Goal: Obtain resource: Obtain resource

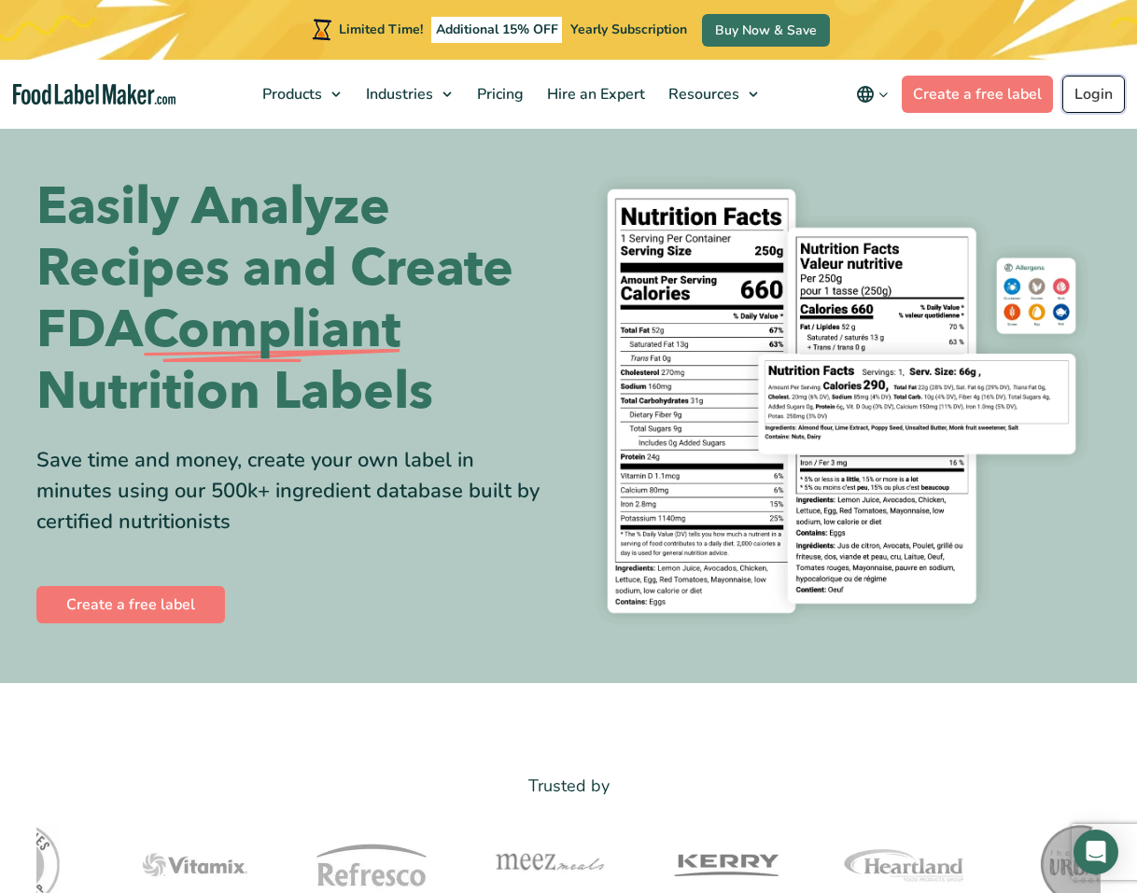
click at [1089, 92] on link "Login" at bounding box center [1093, 94] width 63 height 37
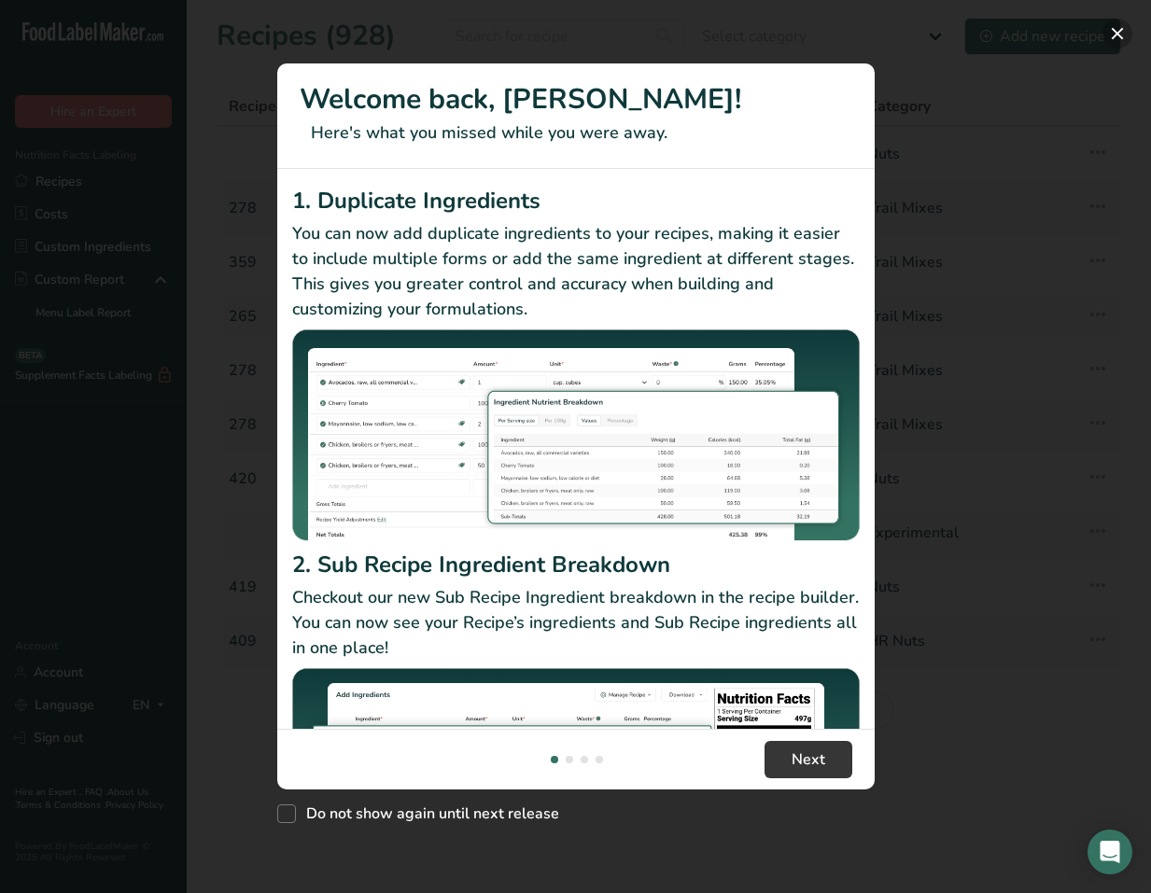
click at [1118, 29] on button "New Features" at bounding box center [1117, 34] width 30 height 30
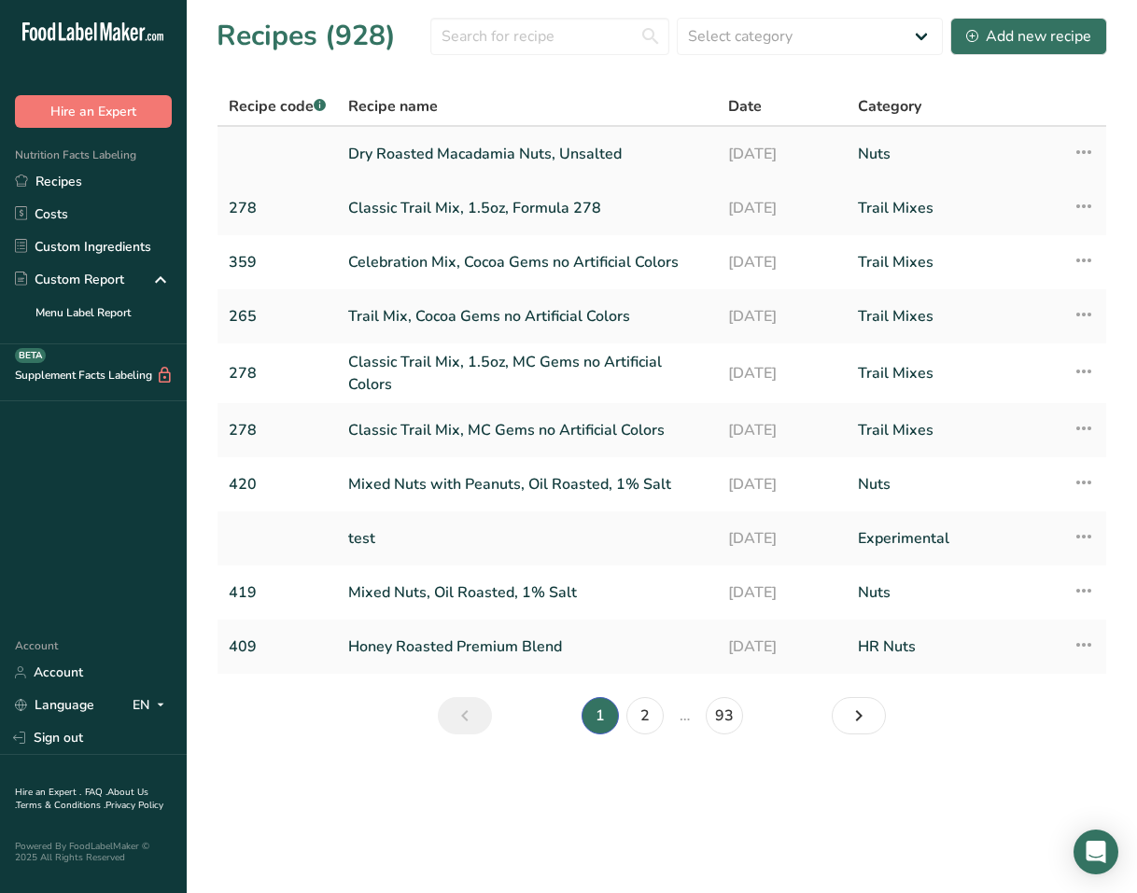
click at [458, 149] on link "Dry Roasted Macadamia Nuts, Unsalted" at bounding box center [526, 153] width 357 height 39
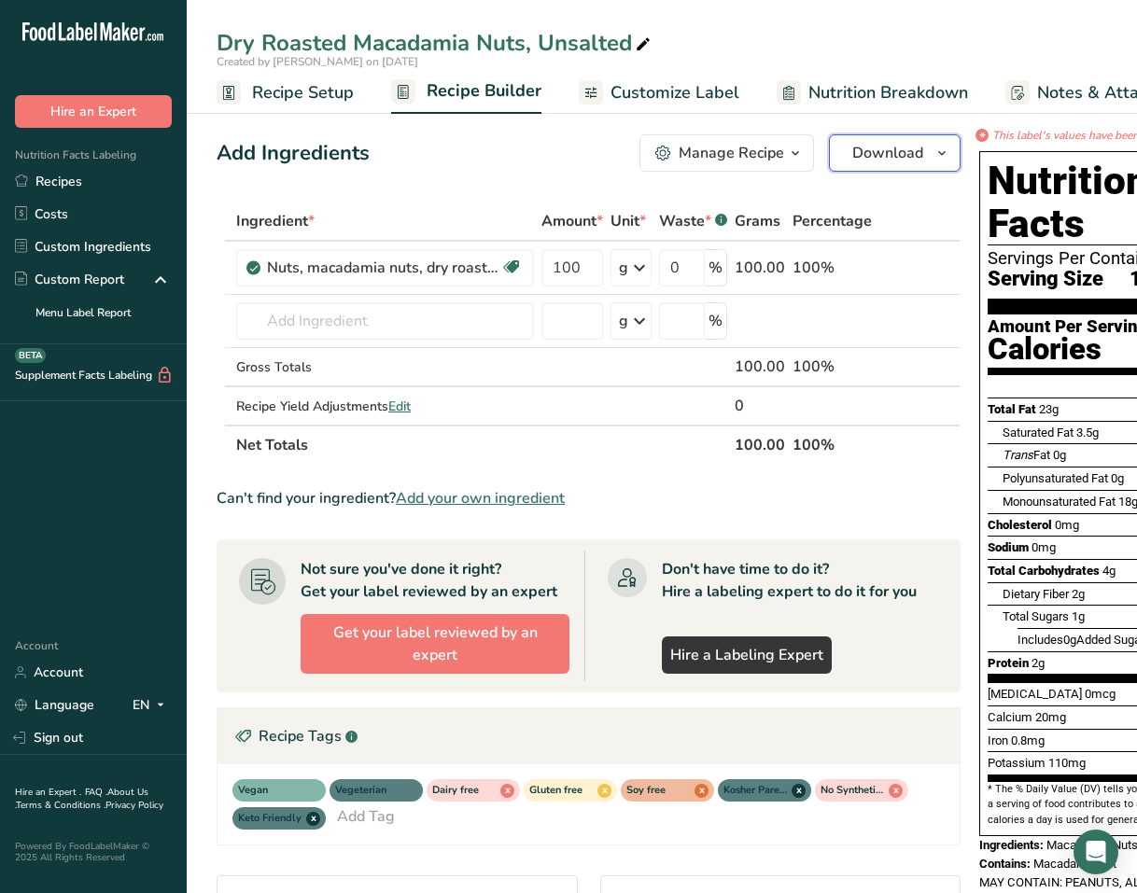
click at [902, 150] on span "Download" at bounding box center [887, 153] width 71 height 22
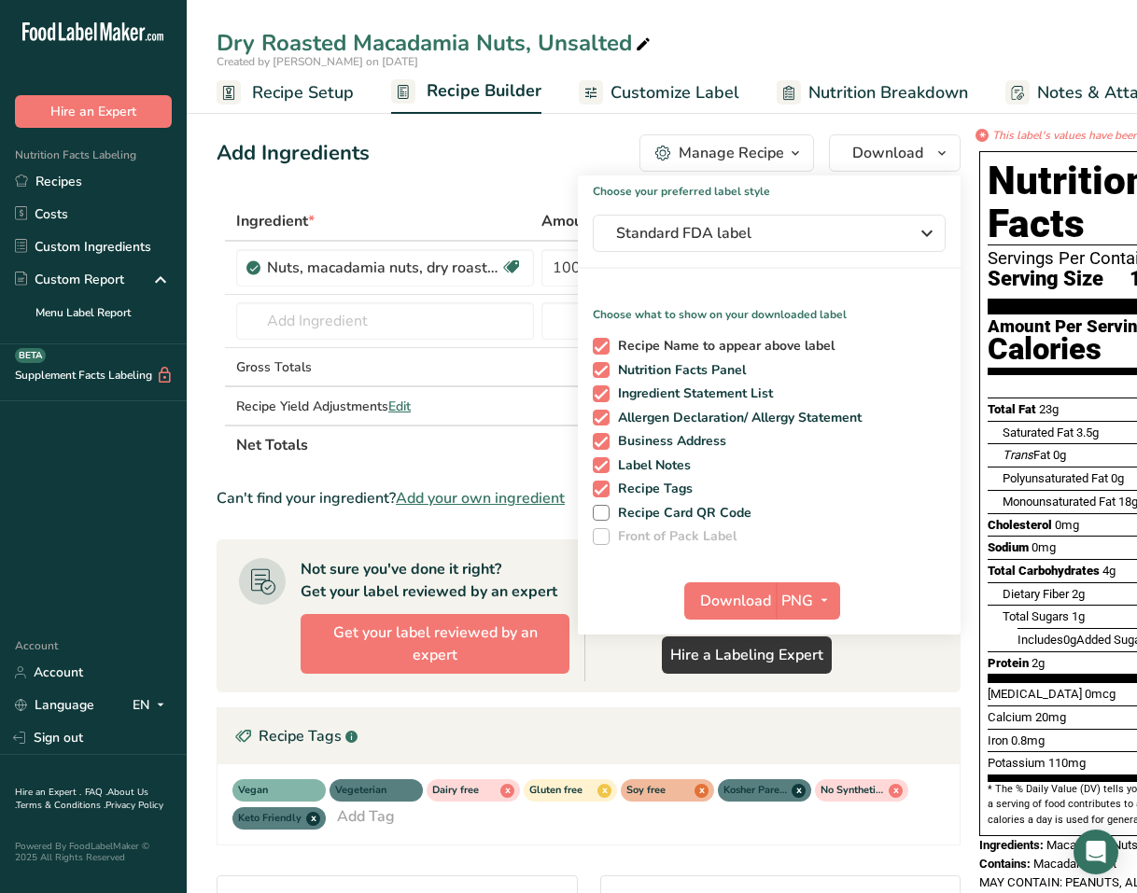
click at [597, 344] on span at bounding box center [601, 346] width 17 height 17
click at [597, 344] on input "Recipe Name to appear above label" at bounding box center [599, 346] width 12 height 12
checkbox input "false"
click at [598, 395] on span at bounding box center [601, 393] width 17 height 17
click at [598, 395] on input "Ingredient Statement List" at bounding box center [599, 393] width 12 height 12
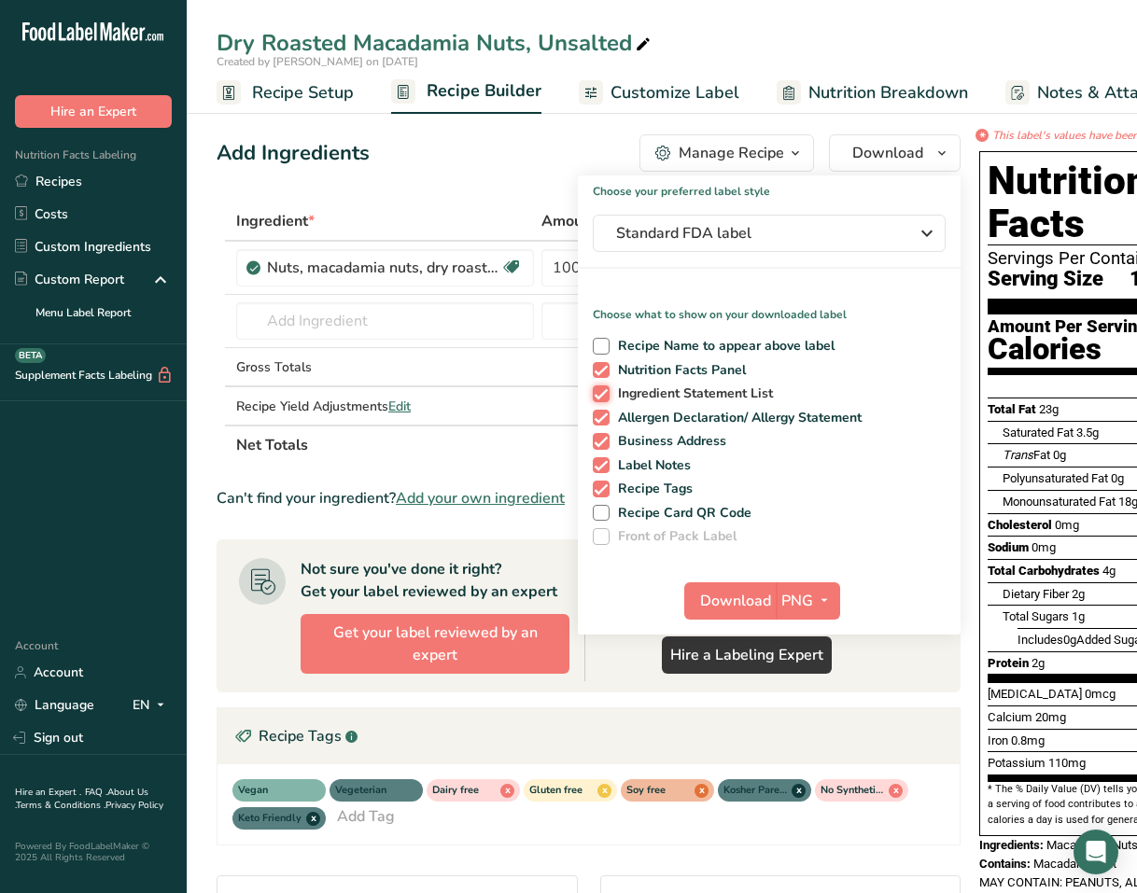
checkbox input "false"
click at [596, 417] on span at bounding box center [601, 418] width 17 height 17
click at [596, 417] on input "Allergen Declaration/ Allergy Statement" at bounding box center [599, 418] width 12 height 12
checkbox input "false"
click at [596, 435] on span at bounding box center [601, 441] width 17 height 17
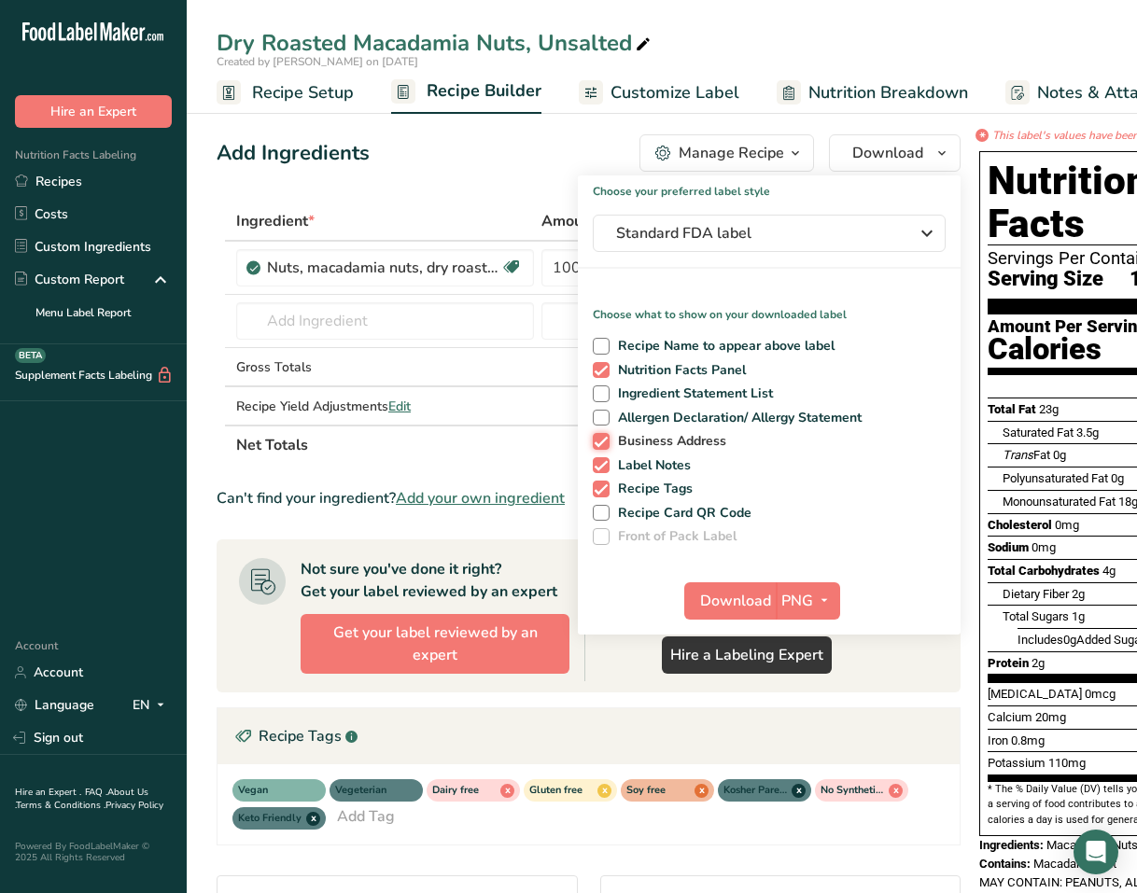
click at [596, 435] on input "Business Address" at bounding box center [599, 441] width 12 height 12
checkbox input "false"
click at [597, 464] on span at bounding box center [601, 465] width 17 height 17
click at [597, 464] on input "Label Notes" at bounding box center [599, 465] width 12 height 12
checkbox input "false"
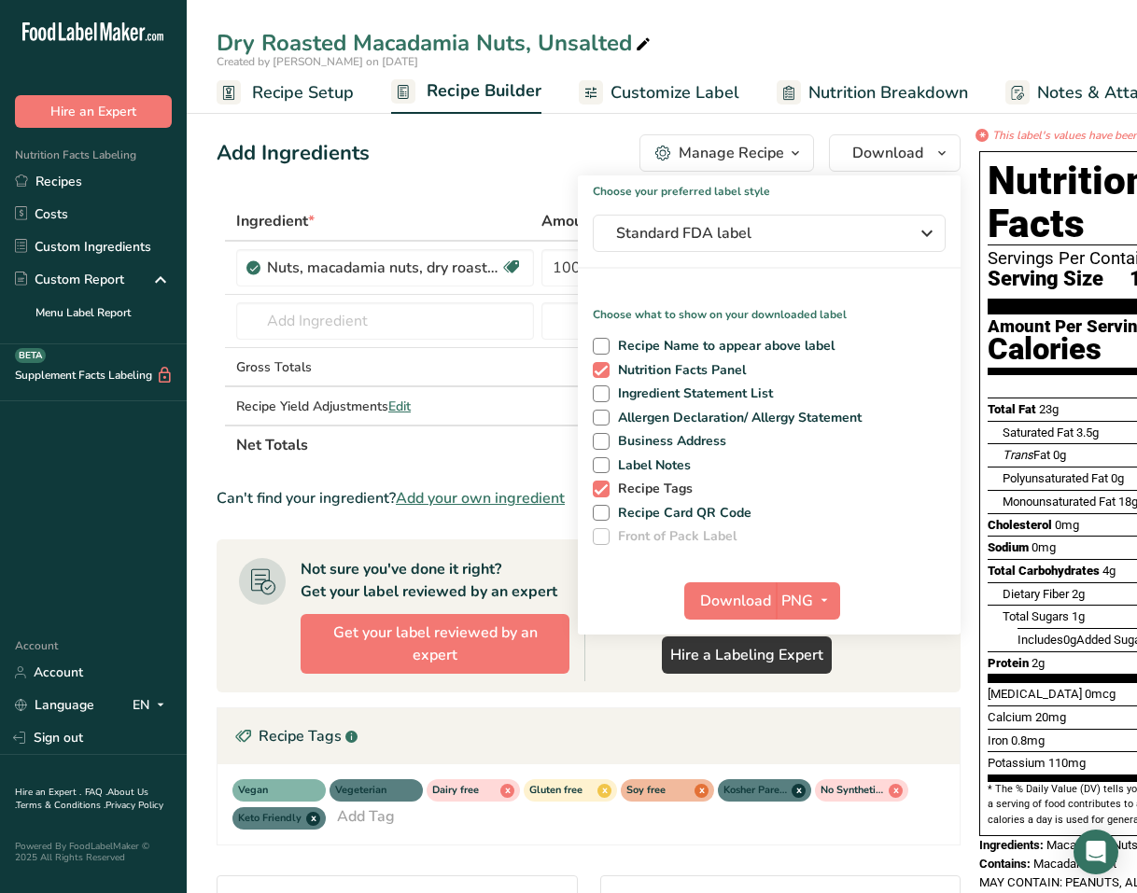
click at [601, 489] on span at bounding box center [601, 489] width 17 height 17
click at [601, 489] on input "Recipe Tags" at bounding box center [599, 488] width 12 height 12
checkbox input "false"
click at [817, 608] on icon "button" at bounding box center [824, 600] width 15 height 23
click at [805, 674] on link "BMP" at bounding box center [810, 669] width 60 height 31
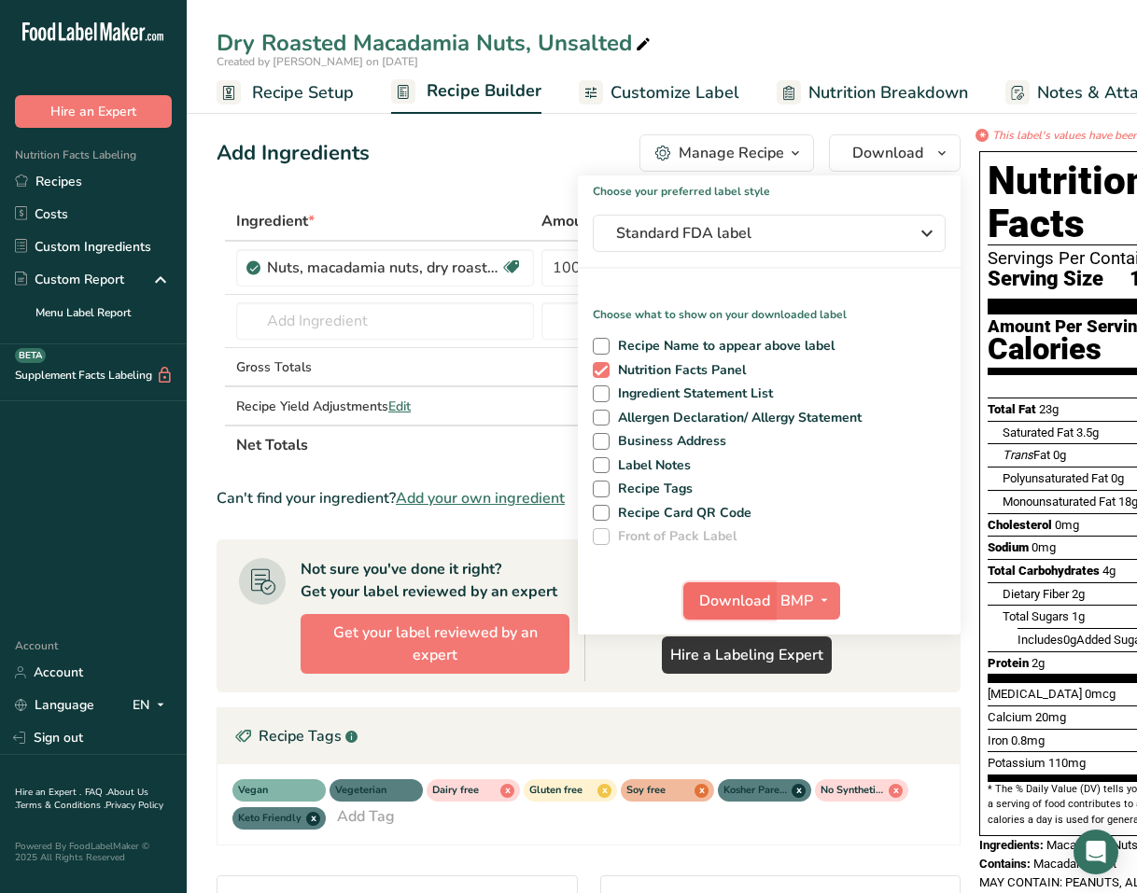
click at [728, 601] on span "Download" at bounding box center [734, 601] width 71 height 22
click at [808, 85] on span "Nutrition Breakdown" at bounding box center [888, 92] width 160 height 25
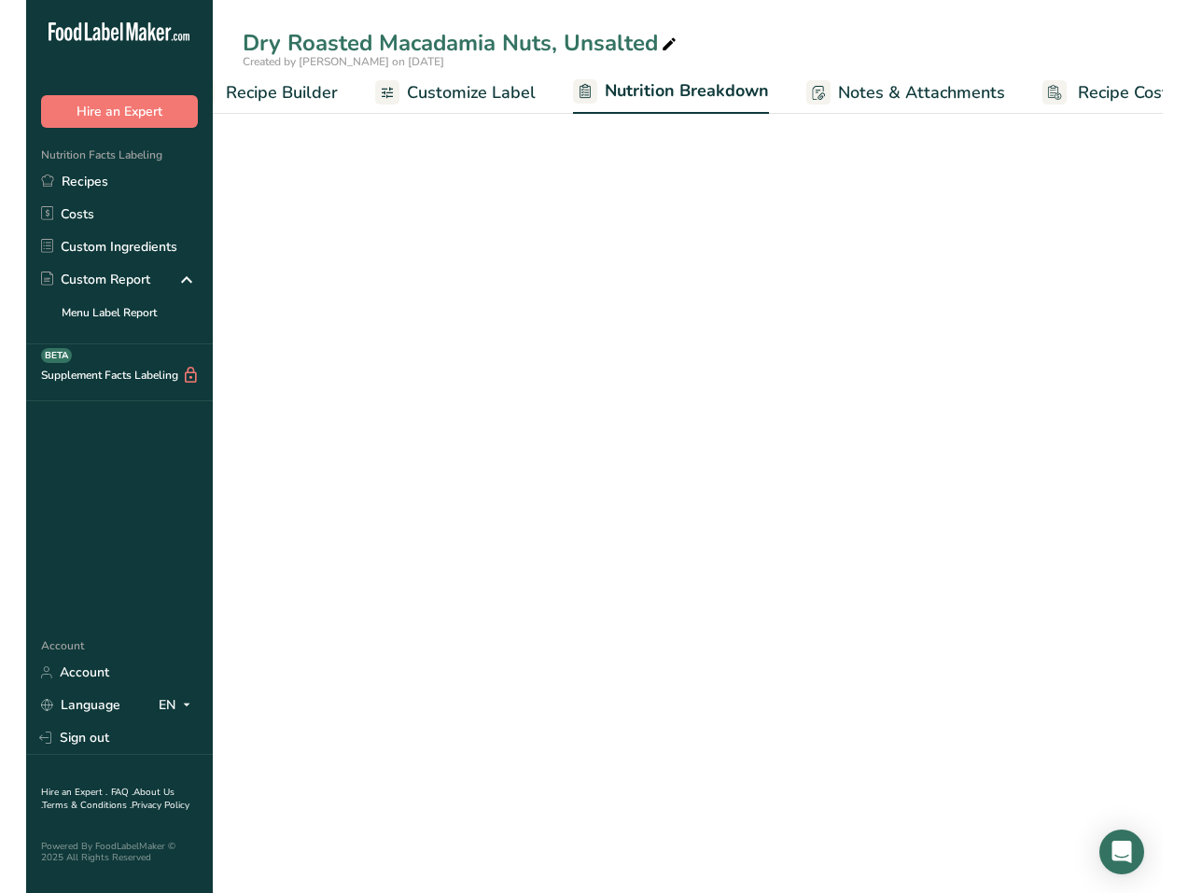
scroll to position [0, 285]
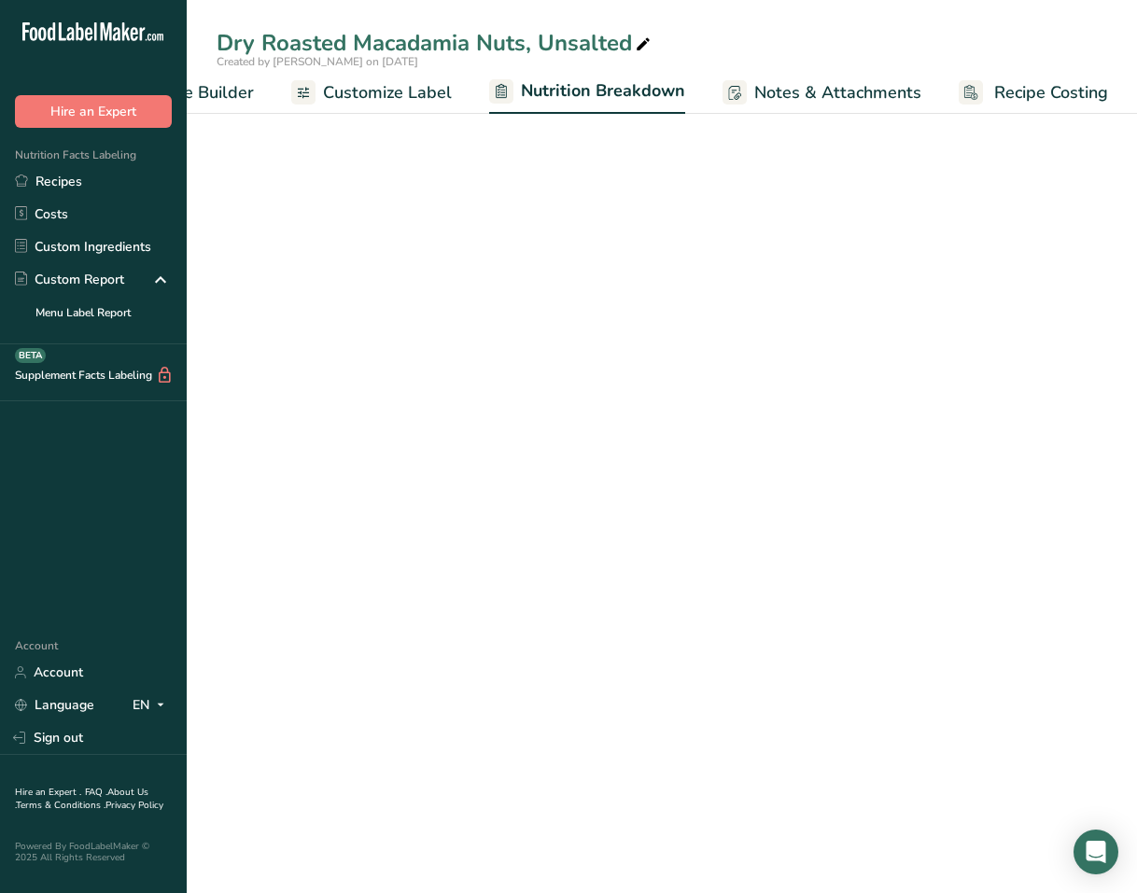
select select "Calories"
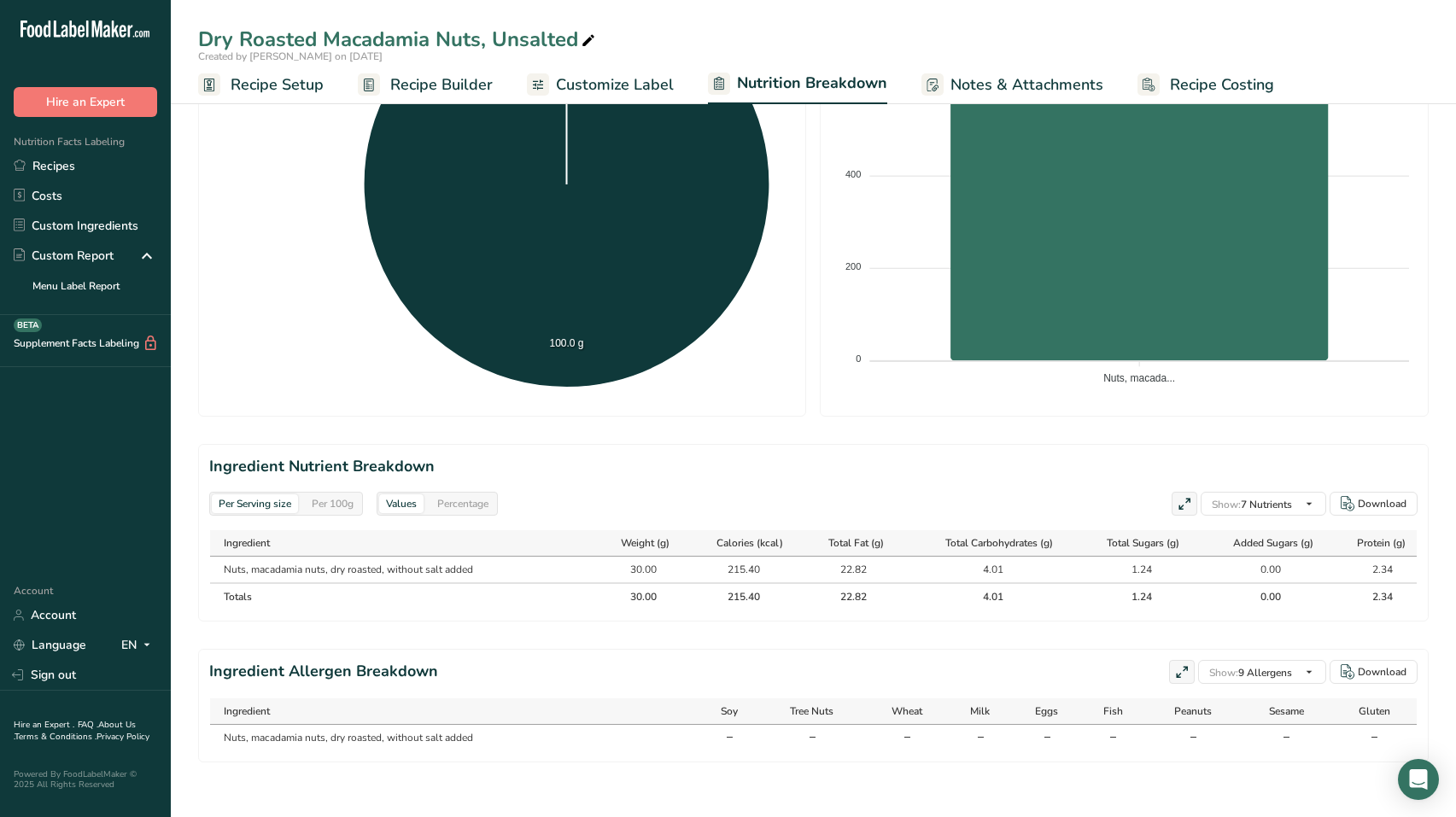
scroll to position [441, 0]
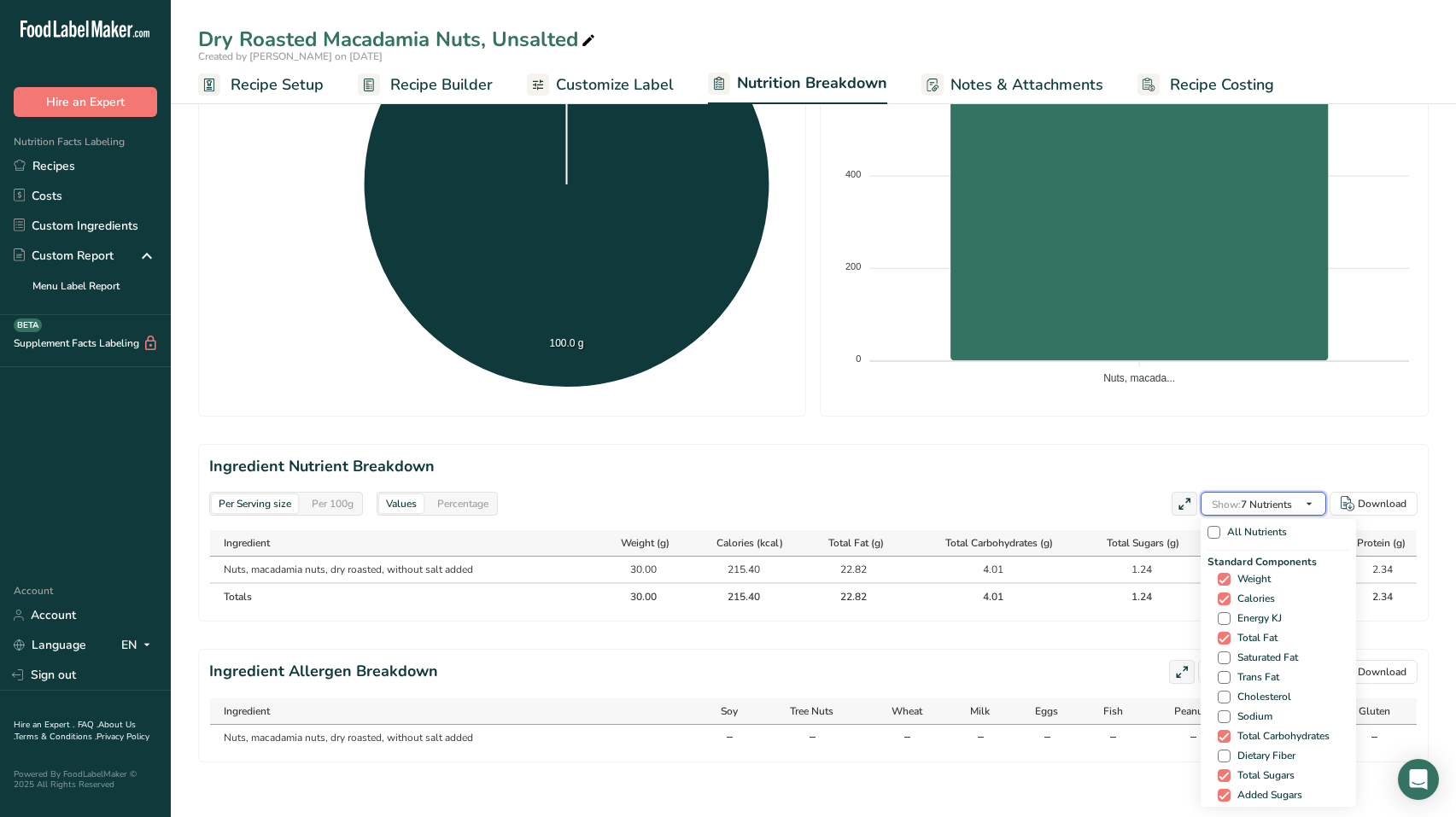
click at [1040, 498] on span "Show: 7 Nutrients" at bounding box center [1252, 504] width 81 height 14
click at [1040, 651] on span at bounding box center [1224, 658] width 13 height 13
click at [1040, 652] on input "Saturated Fat" at bounding box center [1224, 658] width 11 height 11
checkbox input "true"
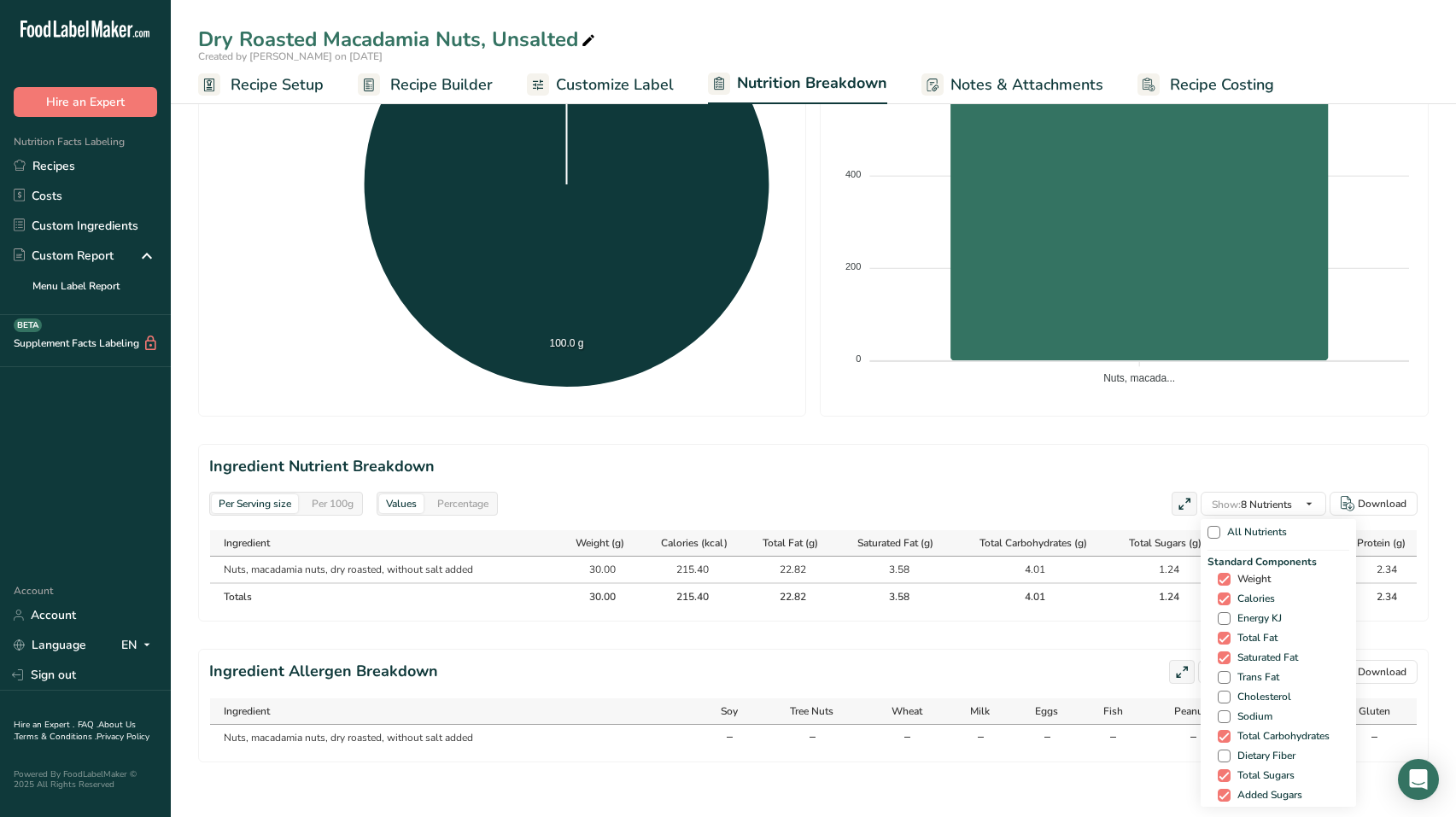
click at [1040, 573] on span at bounding box center [1224, 579] width 13 height 13
click at [1040, 574] on input "Weight" at bounding box center [1224, 579] width 11 height 11
checkbox input "false"
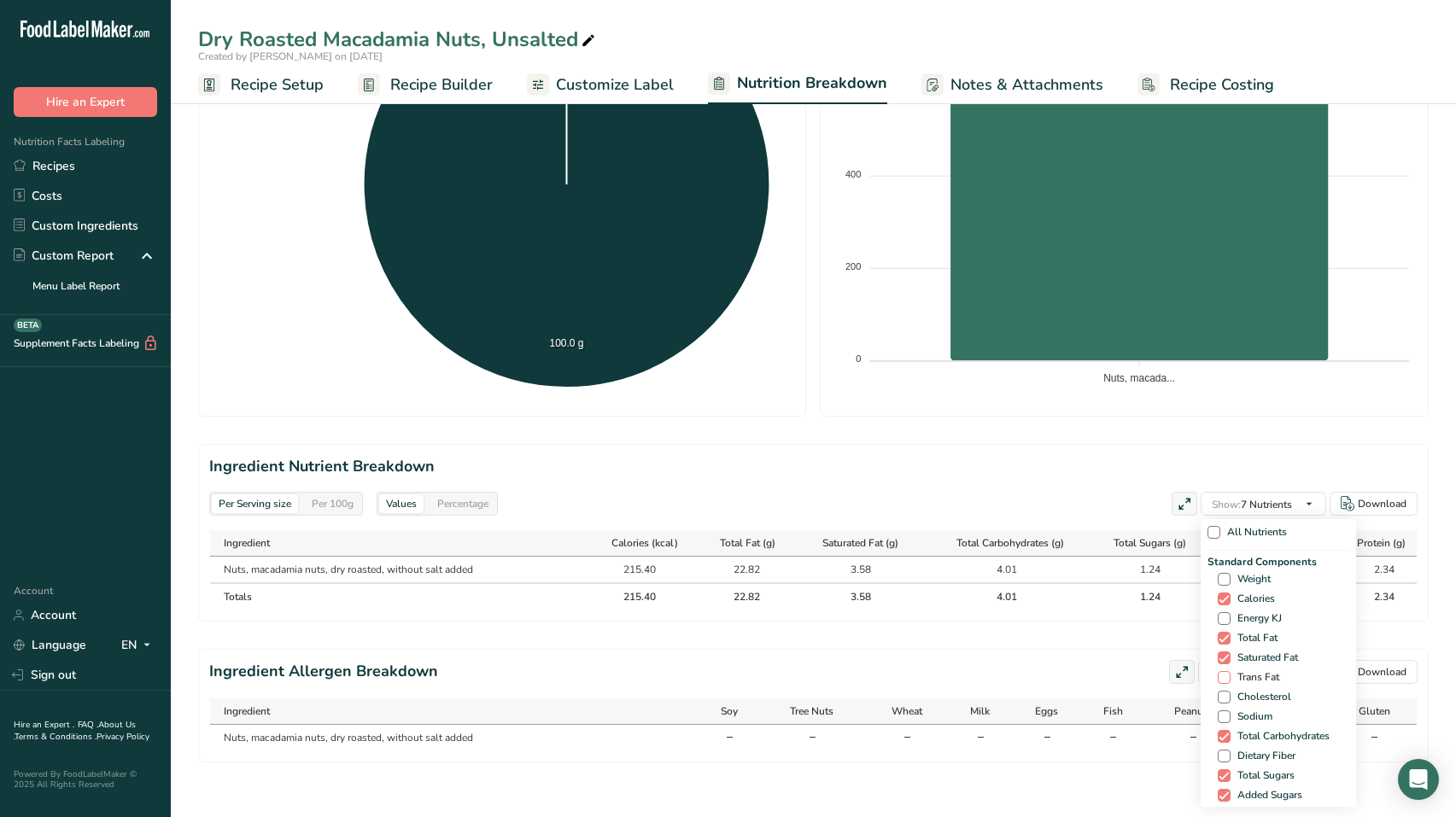
click at [1040, 672] on span at bounding box center [1224, 678] width 13 height 13
click at [1040, 672] on input "Trans Fat" at bounding box center [1224, 677] width 11 height 11
checkbox input "true"
click at [1040, 691] on span at bounding box center [1224, 697] width 13 height 13
click at [1040, 692] on input "Cholesterol" at bounding box center [1224, 697] width 11 height 11
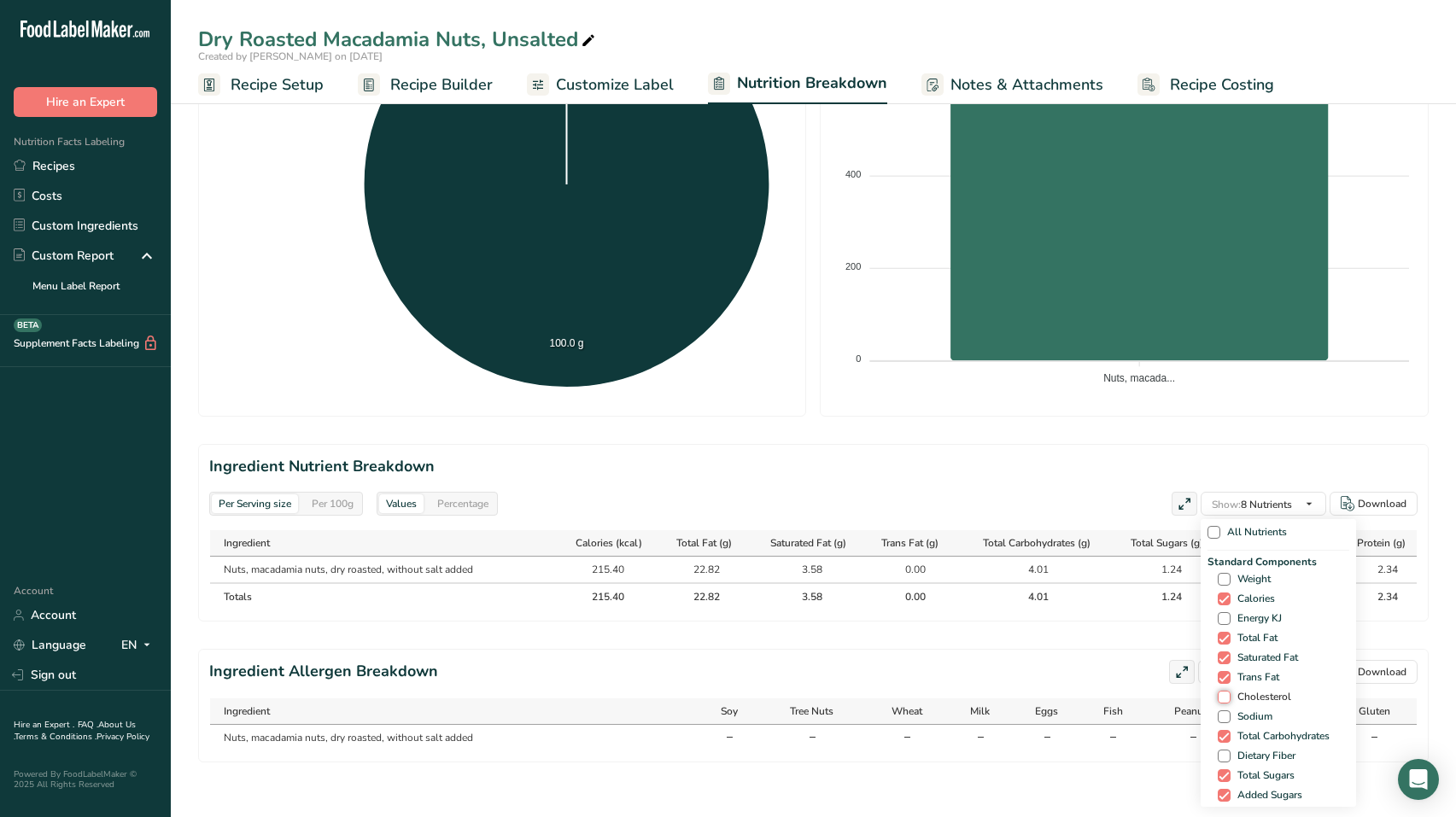
checkbox input "true"
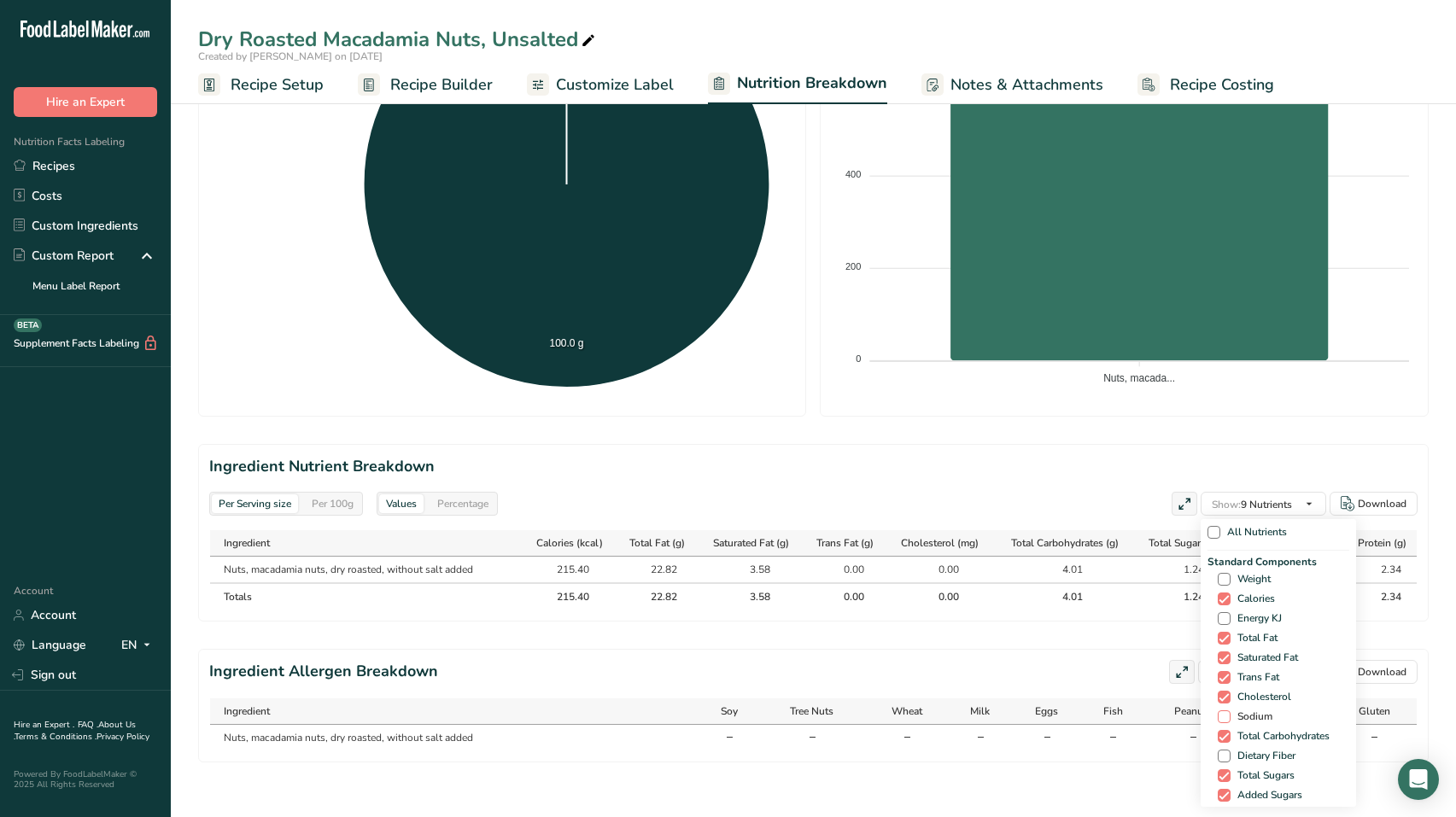
click at [1040, 710] on span at bounding box center [1224, 716] width 13 height 13
click at [1040, 711] on input "Sodium" at bounding box center [1224, 716] width 11 height 11
checkbox input "true"
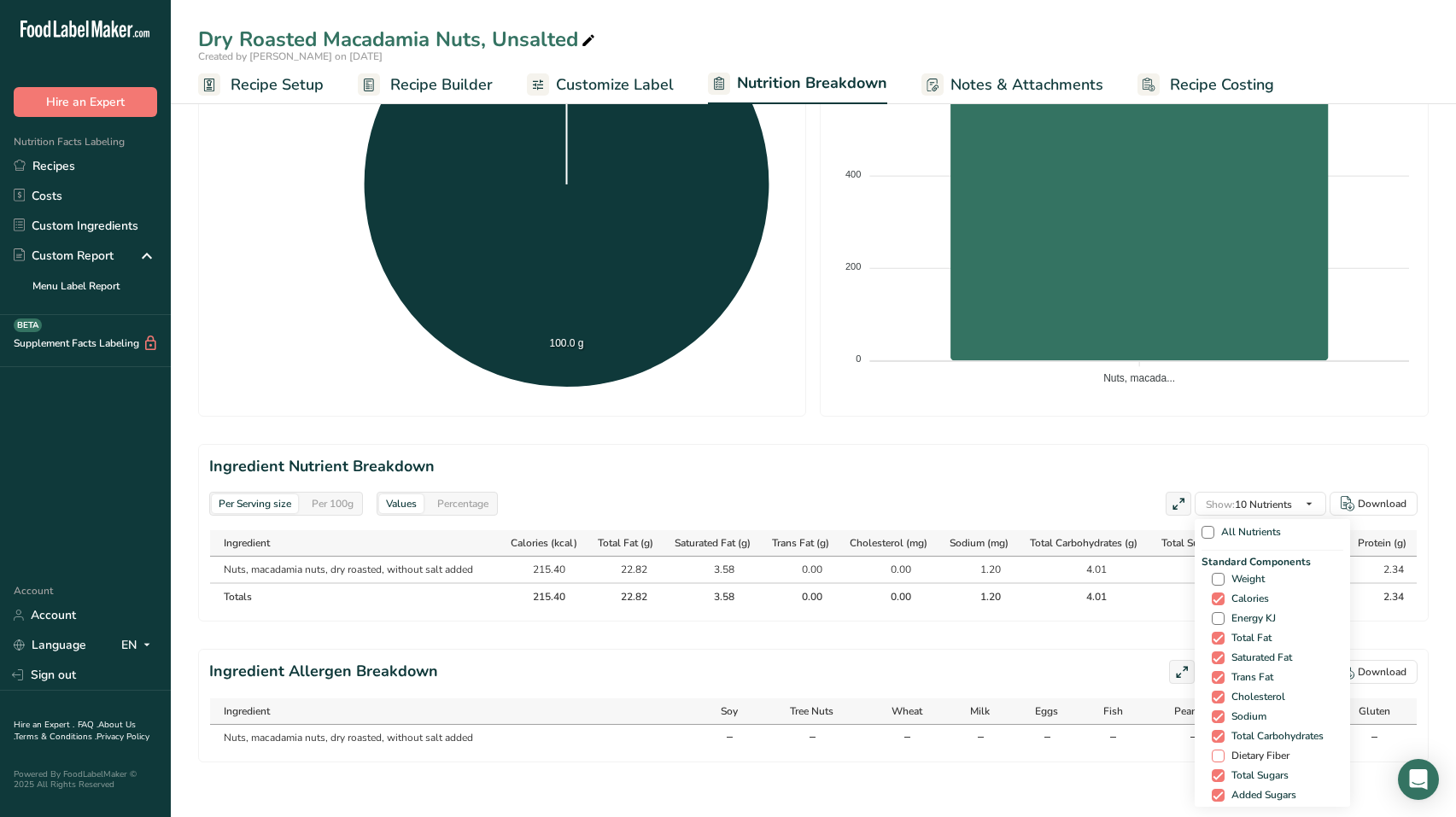
click at [1040, 749] on span at bounding box center [1218, 756] width 13 height 13
click at [1040, 750] on input "Dietary Fiber" at bounding box center [1217, 756] width 11 height 11
checkbox input "true"
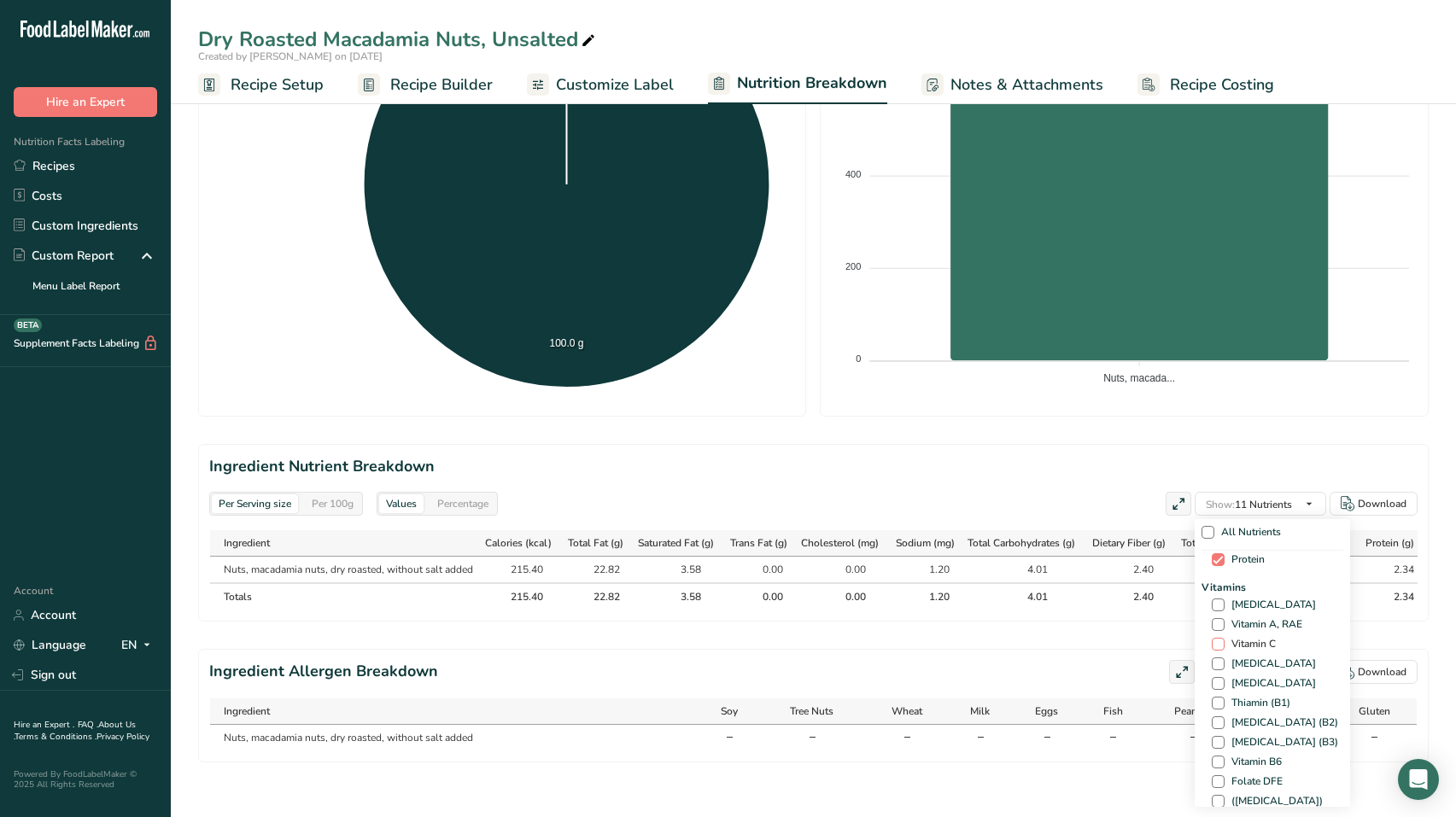
scroll to position [256, 0]
click at [1040, 597] on span at bounding box center [1218, 604] width 13 height 13
click at [1040, 598] on input "Vitamin D" at bounding box center [1217, 604] width 11 height 11
checkbox input "true"
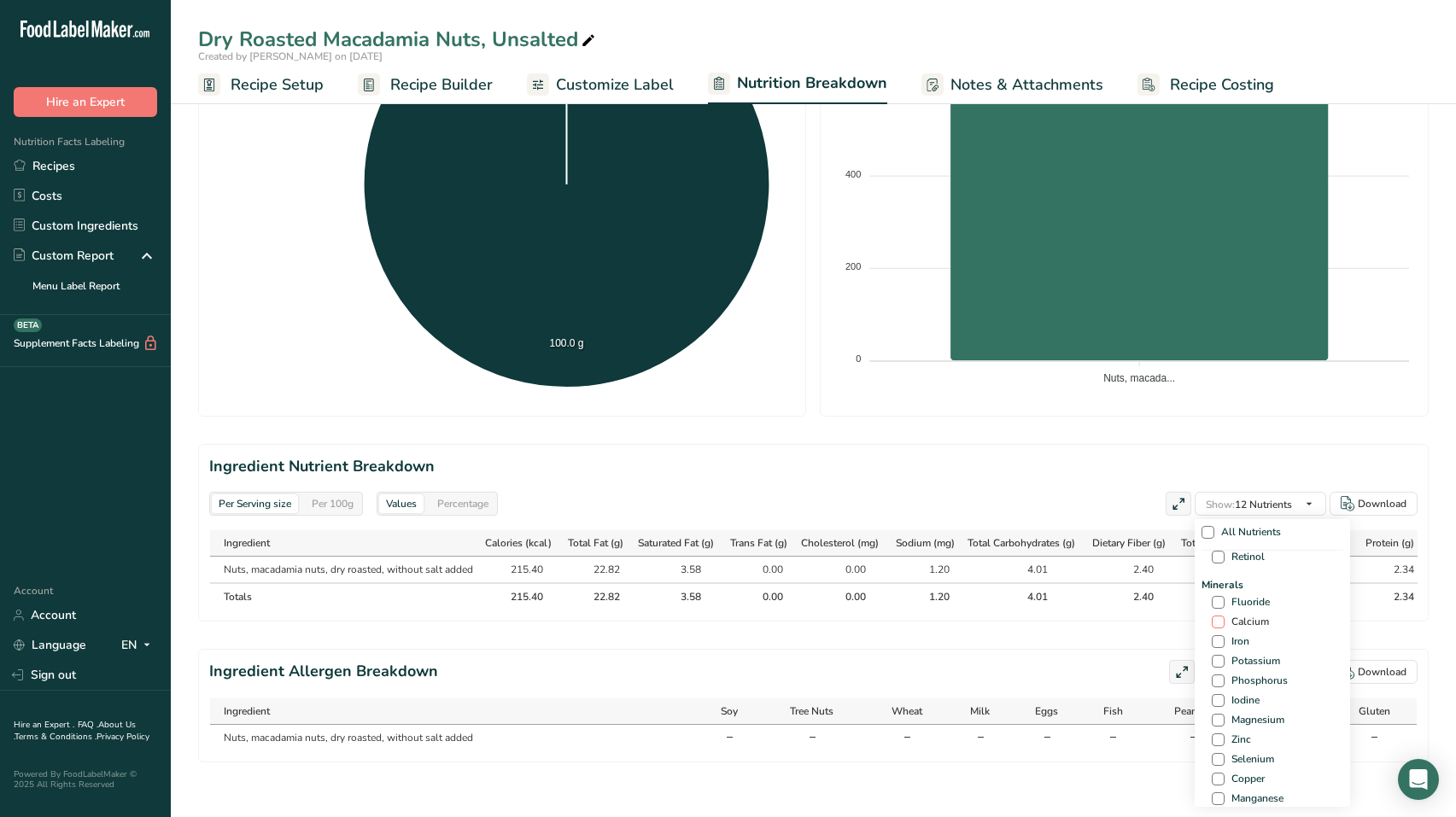
click at [1040, 616] on span at bounding box center [1218, 622] width 13 height 13
click at [1040, 617] on input "Calcium" at bounding box center [1217, 622] width 11 height 11
checkbox input "true"
click at [1040, 635] on span at bounding box center [1218, 641] width 13 height 13
click at [1040, 636] on input "Iron" at bounding box center [1217, 641] width 11 height 11
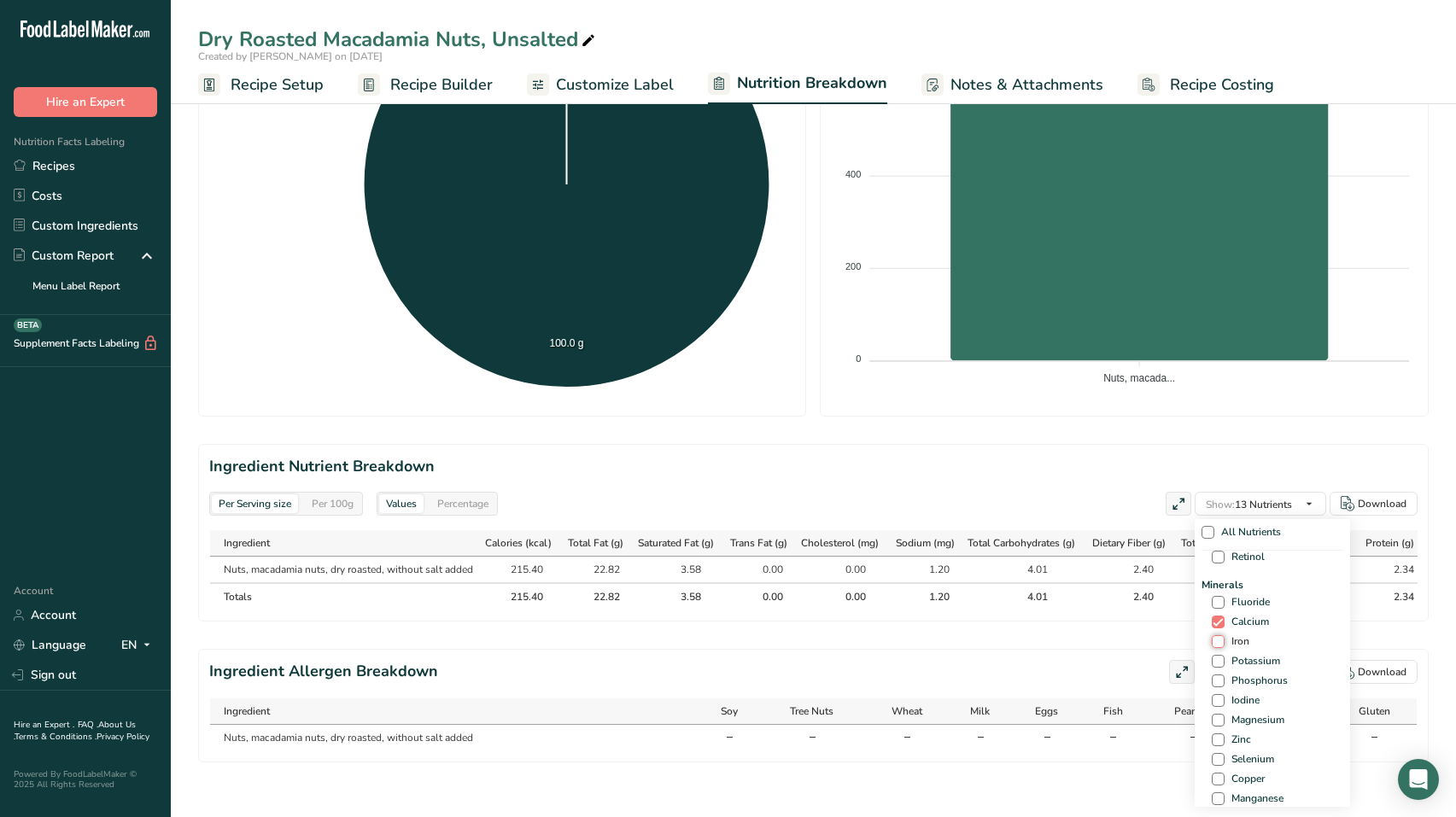
checkbox input "true"
click at [1040, 655] on span at bounding box center [1218, 661] width 13 height 13
click at [1040, 656] on input "Potassium" at bounding box center [1217, 661] width 11 height 11
checkbox input "true"
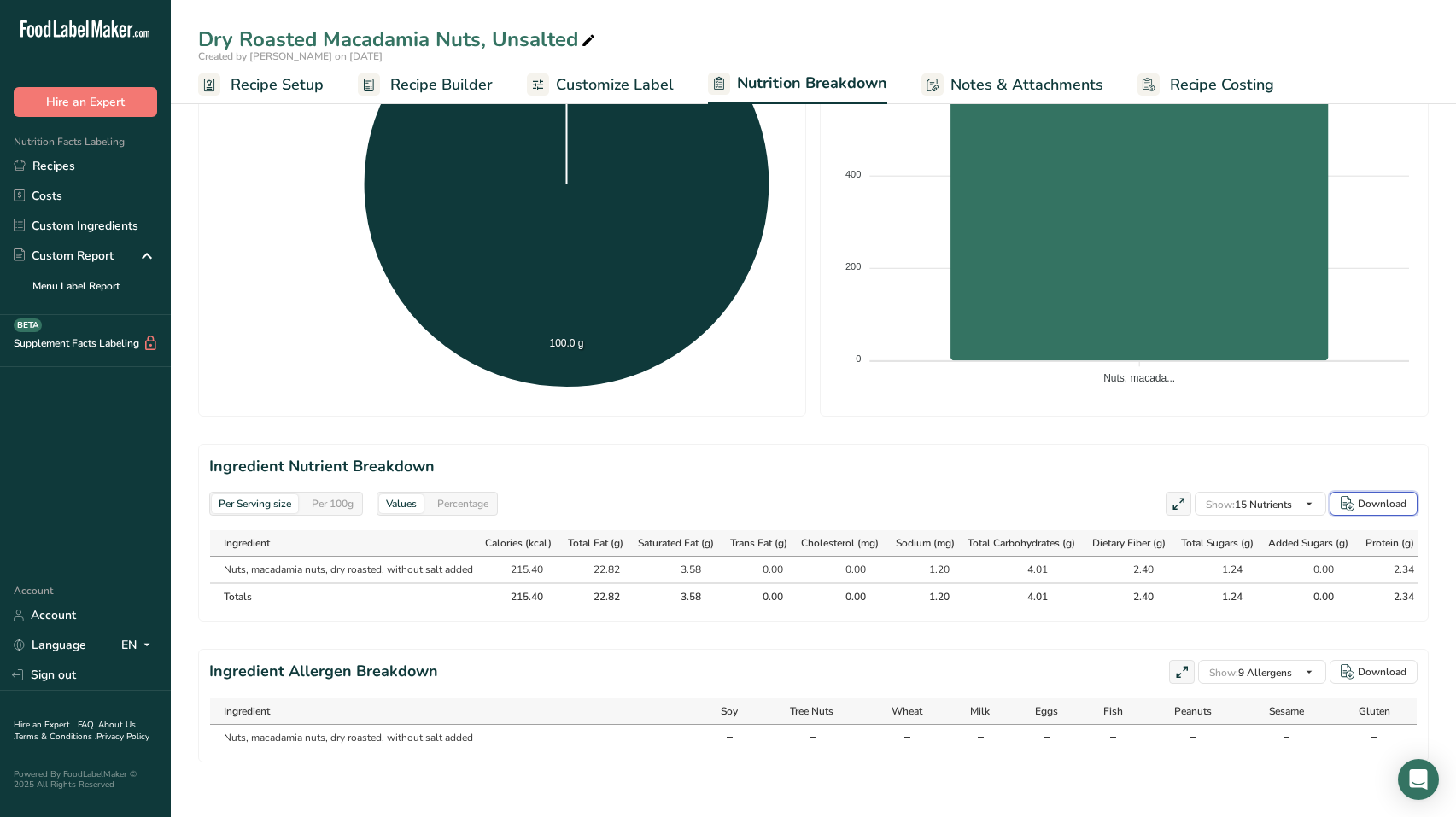
click at [1040, 496] on div "Download" at bounding box center [1374, 503] width 66 height 16
